Goal: Transaction & Acquisition: Purchase product/service

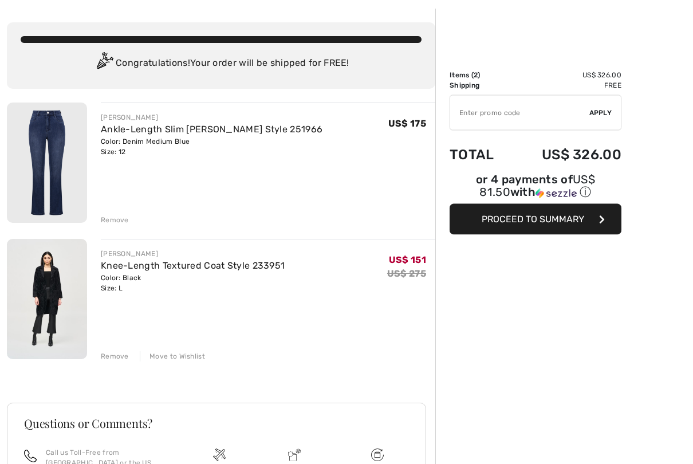
scroll to position [48, 0]
click at [114, 349] on div "Remove Move to Wishlist" at bounding box center [268, 354] width 335 height 13
click at [111, 357] on div "Remove" at bounding box center [115, 356] width 28 height 10
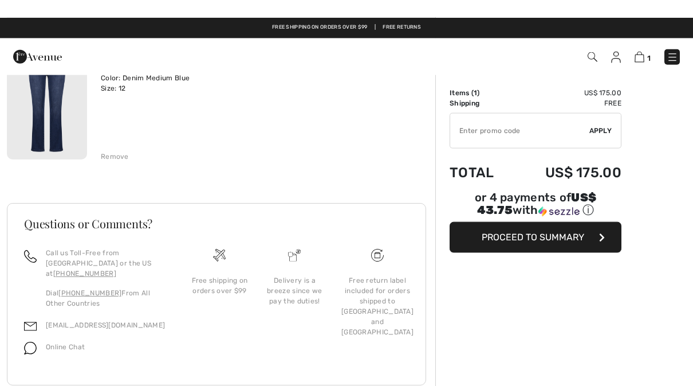
scroll to position [0, 0]
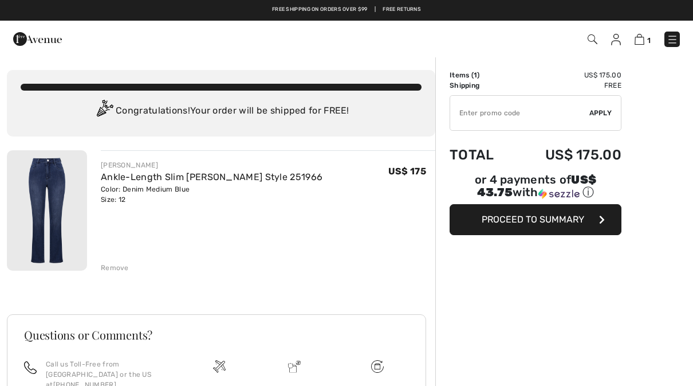
click at [526, 220] on span "Proceed to Summary" at bounding box center [533, 219] width 103 height 11
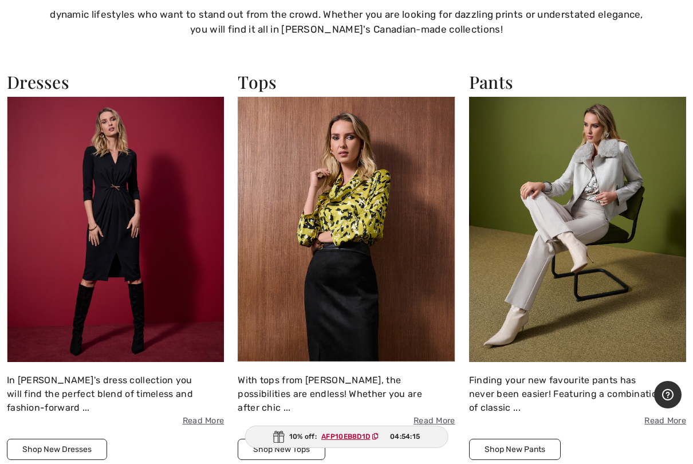
scroll to position [1982, 0]
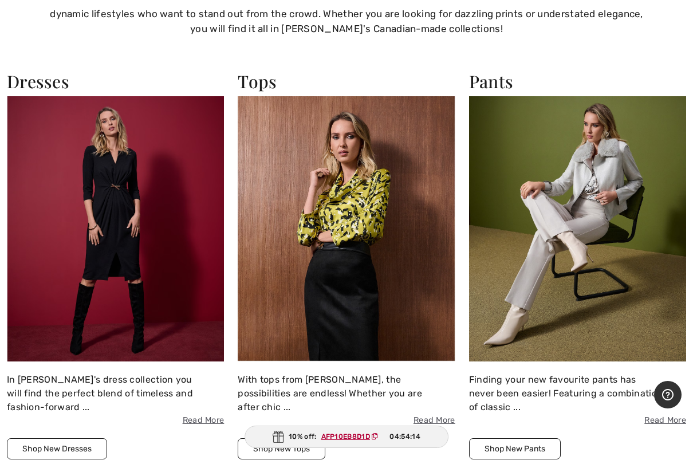
click at [321, 220] on img at bounding box center [346, 228] width 217 height 265
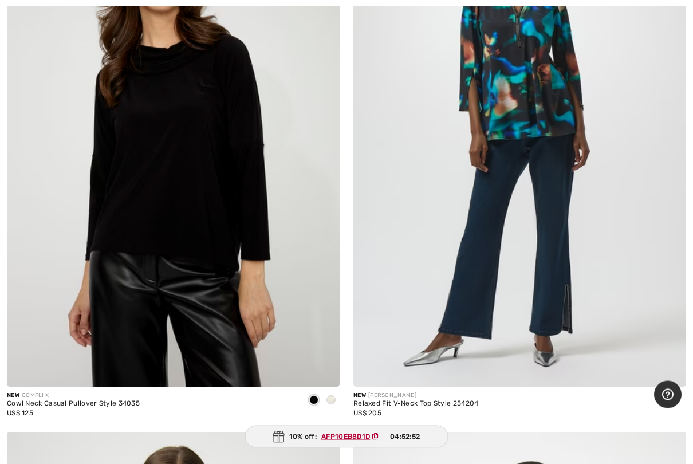
scroll to position [7094, 0]
click at [468, 141] on img at bounding box center [520, 138] width 333 height 500
click at [464, 108] on img at bounding box center [520, 138] width 333 height 500
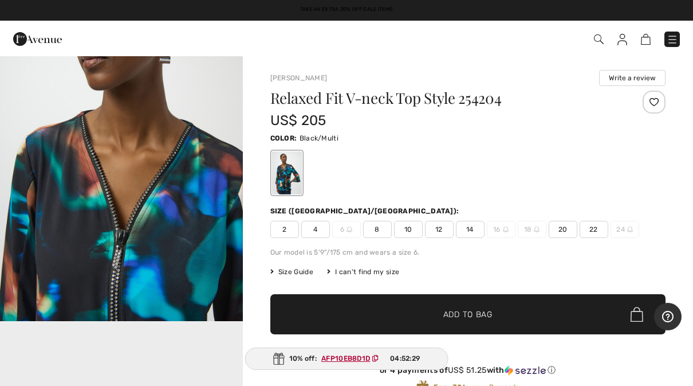
scroll to position [450, 0]
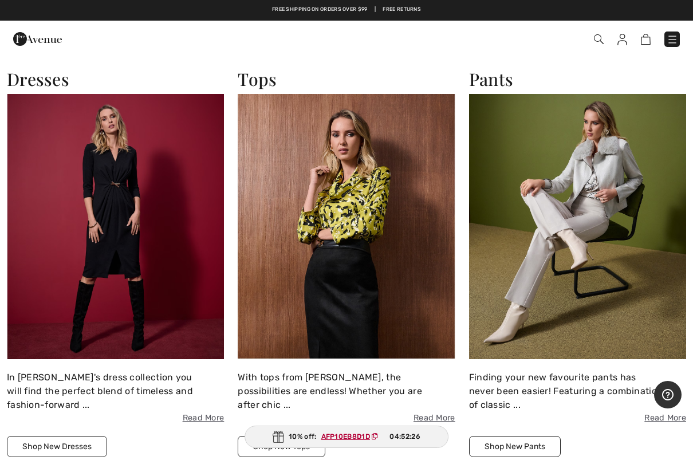
scroll to position [1984, 0]
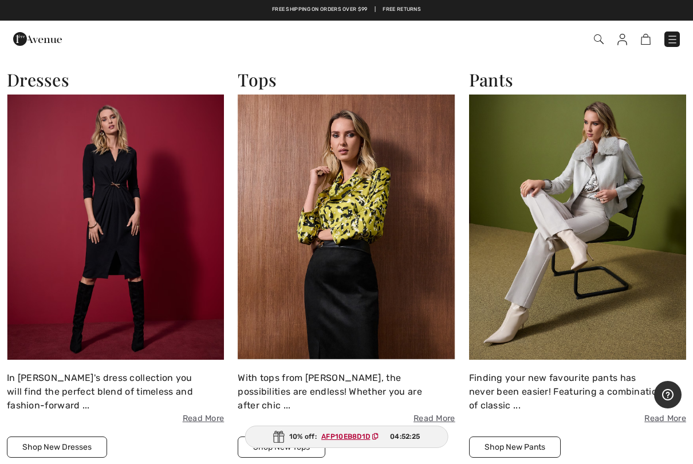
click at [332, 236] on img at bounding box center [346, 227] width 217 height 265
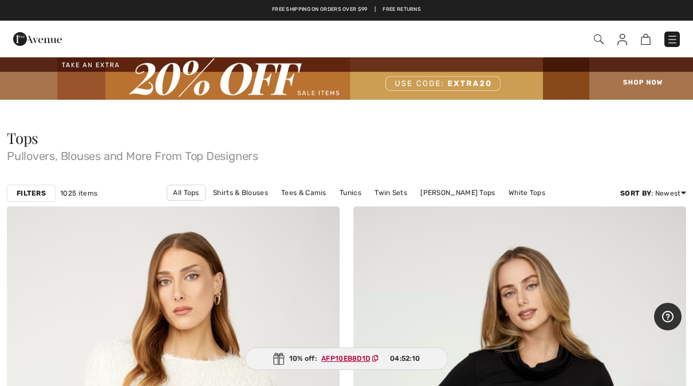
click at [29, 195] on strong "Filters" at bounding box center [31, 193] width 29 height 10
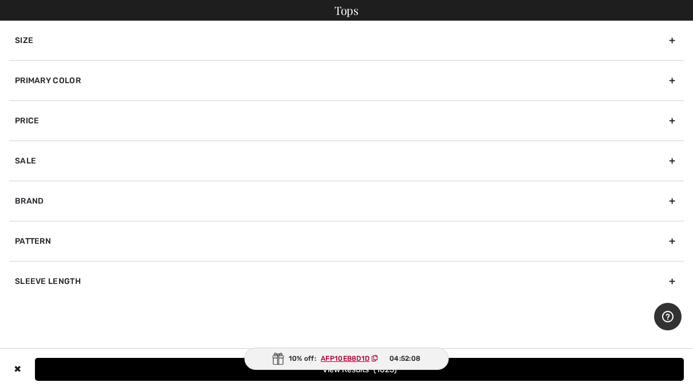
click at [26, 197] on div "Brand" at bounding box center [346, 201] width 675 height 40
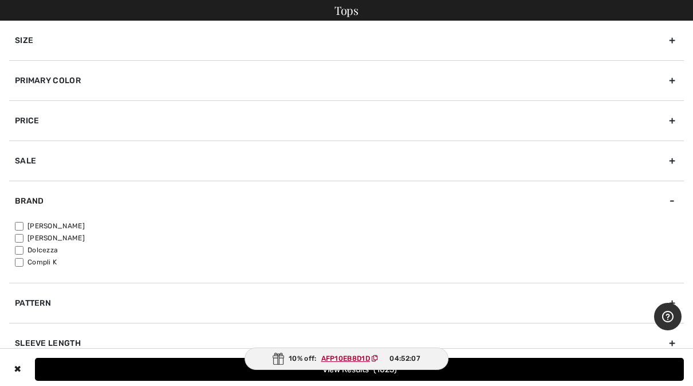
click at [41, 228] on label "[PERSON_NAME]" at bounding box center [349, 226] width 669 height 10
click at [23, 228] on input"] "[PERSON_NAME]" at bounding box center [19, 226] width 9 height 9
checkbox input"] "true"
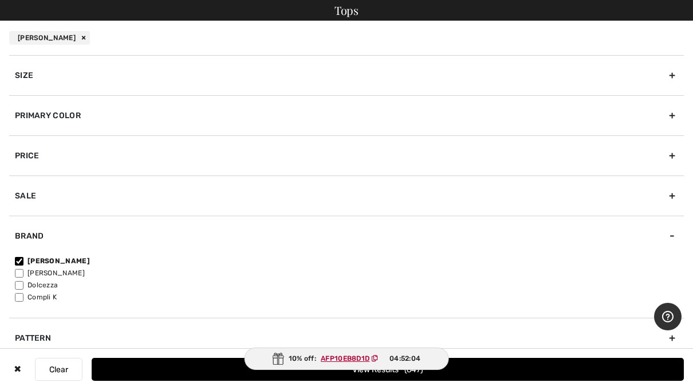
click at [182, 365] on button "View Results 647" at bounding box center [388, 369] width 593 height 23
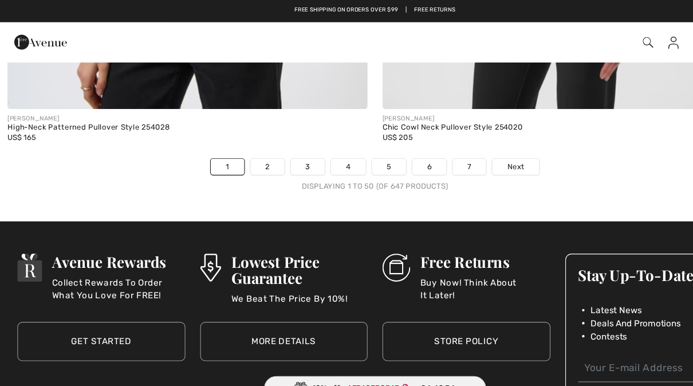
scroll to position [14134, 0]
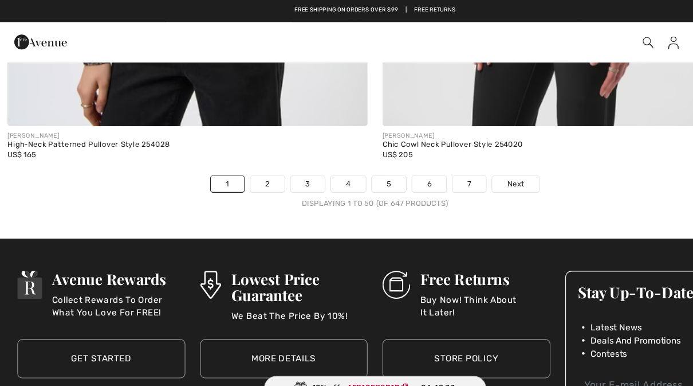
click at [248, 163] on link "2" at bounding box center [248, 170] width 32 height 15
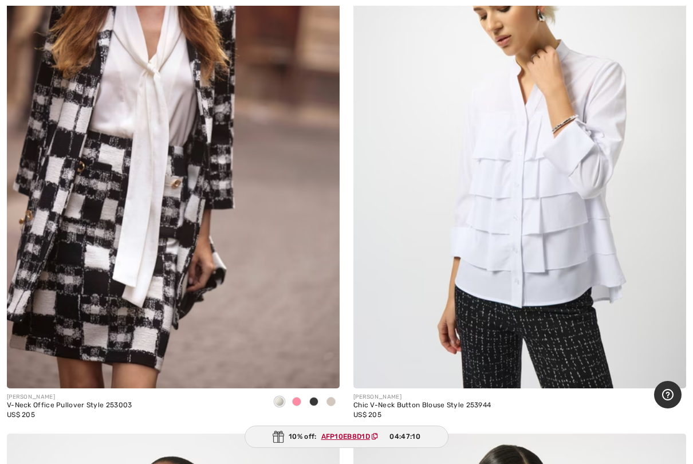
scroll to position [12102, 0]
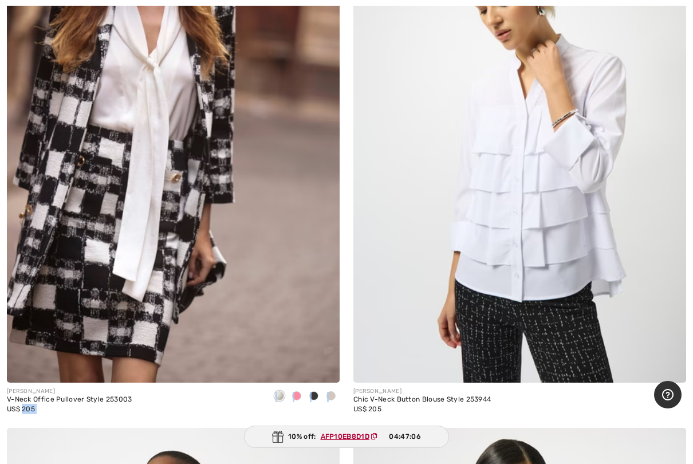
click at [408, 208] on img at bounding box center [520, 134] width 333 height 500
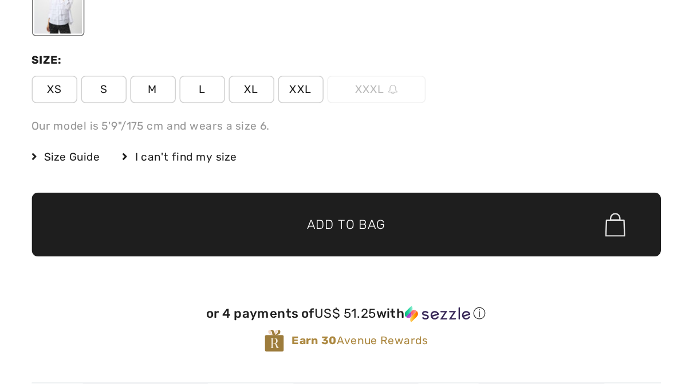
click at [332, 137] on span "M" at bounding box center [346, 128] width 29 height 17
click at [271, 228] on span "✔ Added to Bag Add to Bag" at bounding box center [469, 213] width 396 height 40
